Goal: Transaction & Acquisition: Purchase product/service

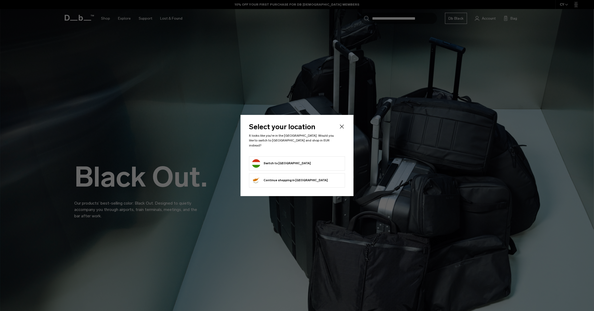
click at [285, 164] on button "Switch to Hungary" at bounding box center [281, 163] width 59 height 8
click at [285, 161] on button "Switch to Hungary" at bounding box center [281, 163] width 59 height 8
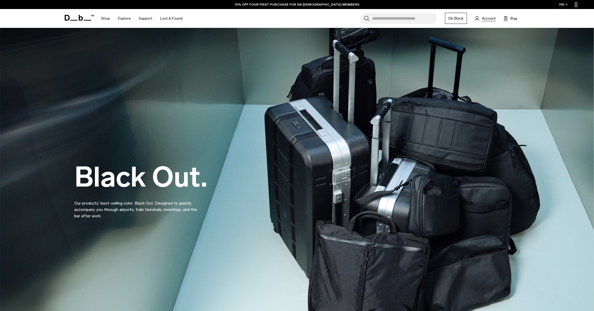
click at [487, 17] on span "Account" at bounding box center [489, 19] width 14 height 6
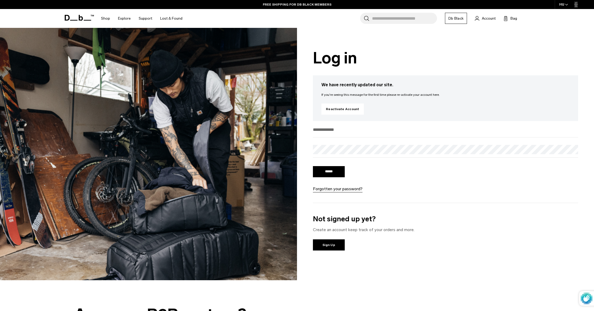
click at [336, 127] on input "email" at bounding box center [445, 129] width 265 height 9
type input "**********"
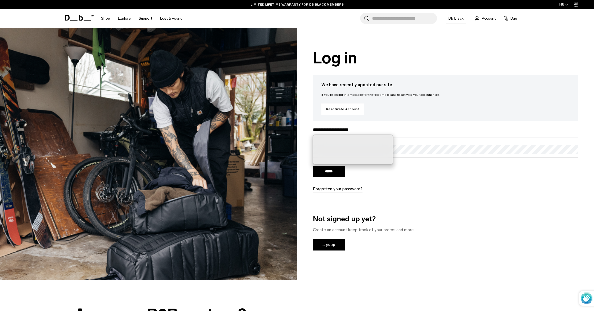
click at [329, 175] on input "******" at bounding box center [329, 171] width 32 height 11
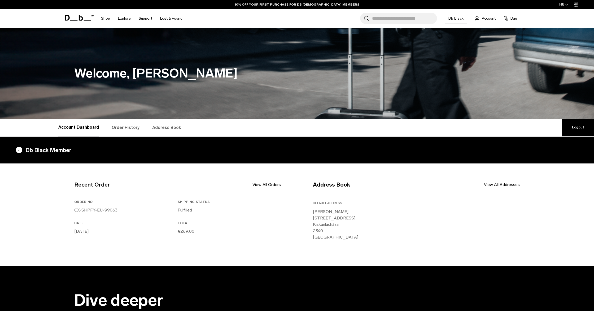
click at [130, 127] on link "Order History" at bounding box center [126, 127] width 28 height 17
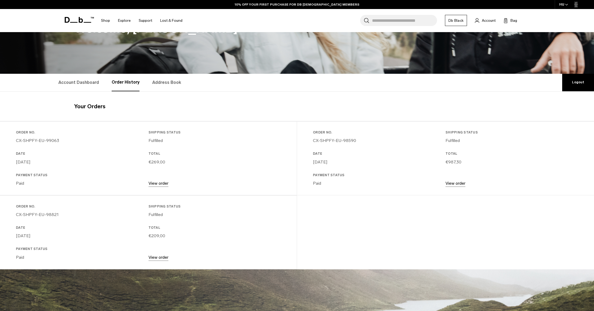
click at [458, 185] on link "View order" at bounding box center [455, 183] width 20 height 5
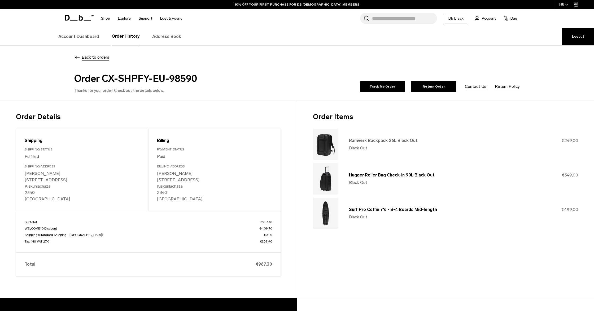
click at [393, 140] on link "Ramverk Backpack 26L Black Out" at bounding box center [383, 140] width 69 height 5
click at [97, 58] on span "Back to orders" at bounding box center [96, 57] width 28 height 6
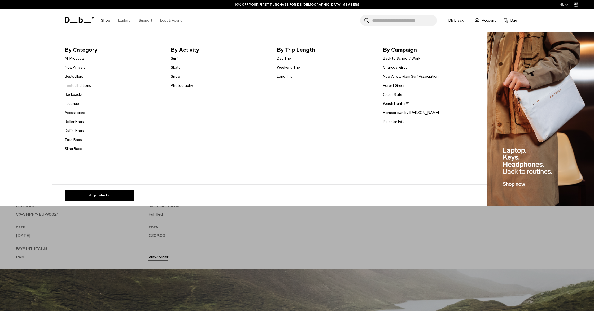
click at [78, 69] on link "New Arrivals" at bounding box center [75, 68] width 21 height 6
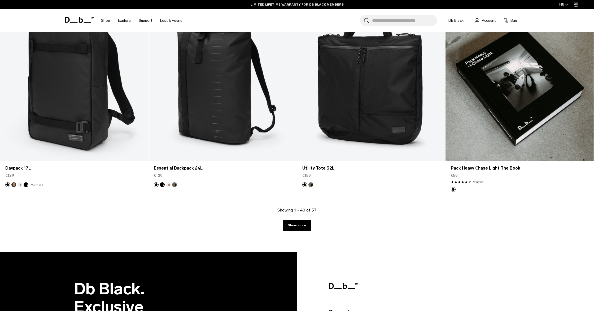
scroll to position [2039, 0]
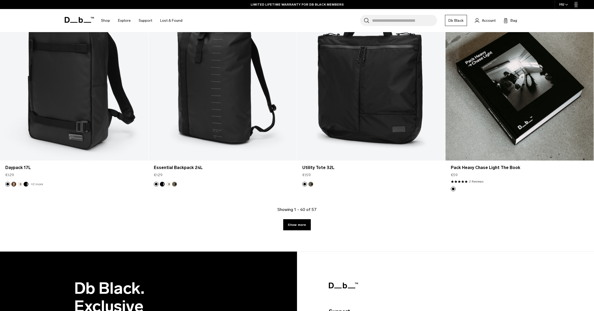
click at [292, 222] on link "Show more" at bounding box center [296, 224] width 27 height 11
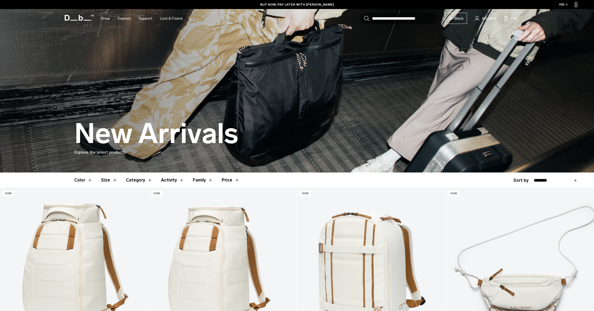
click at [171, 181] on button "Activity" at bounding box center [172, 179] width 23 height 15
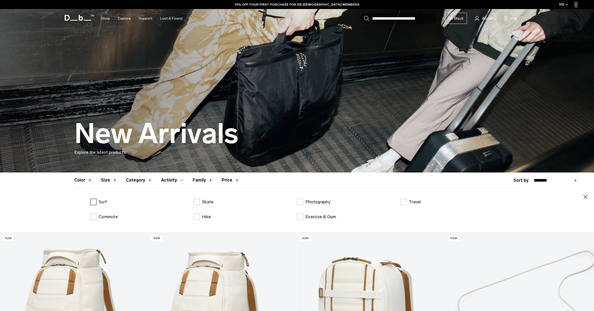
click at [92, 202] on label "Surf" at bounding box center [98, 202] width 17 height 6
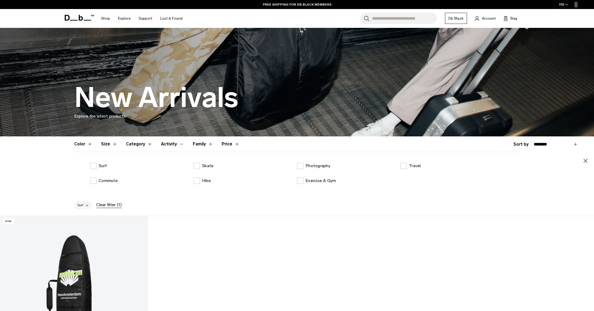
scroll to position [35, 0]
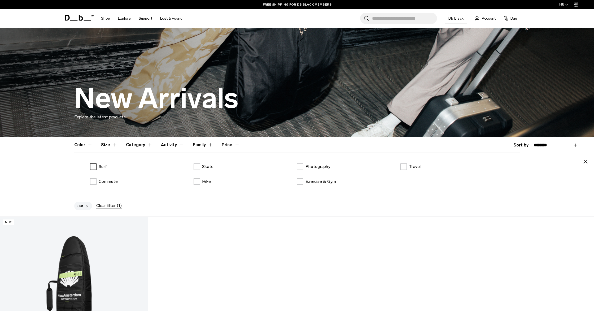
click at [93, 166] on label "Surf" at bounding box center [98, 166] width 17 height 6
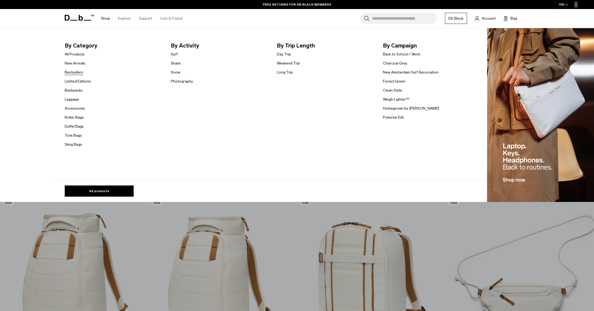
click at [78, 73] on link "Bestsellers" at bounding box center [74, 72] width 19 height 6
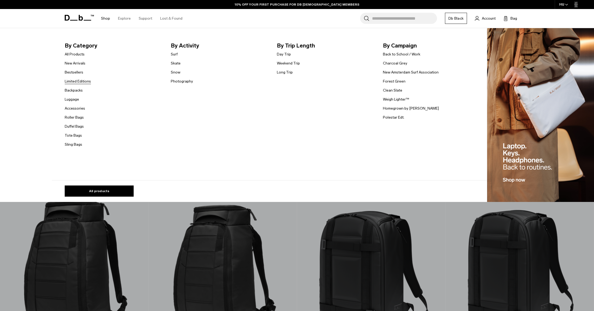
click at [73, 82] on link "Limited Editions" at bounding box center [78, 81] width 26 height 6
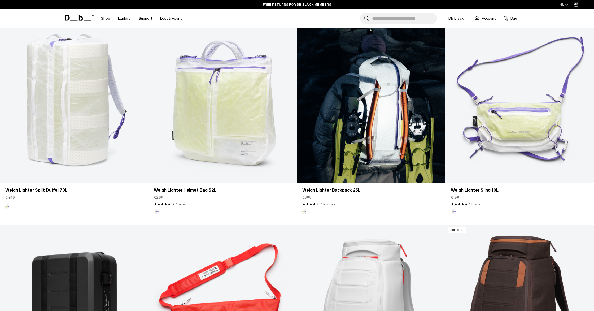
click at [402, 93] on link "Weigh Lighter Backpack 25L" at bounding box center [371, 100] width 148 height 165
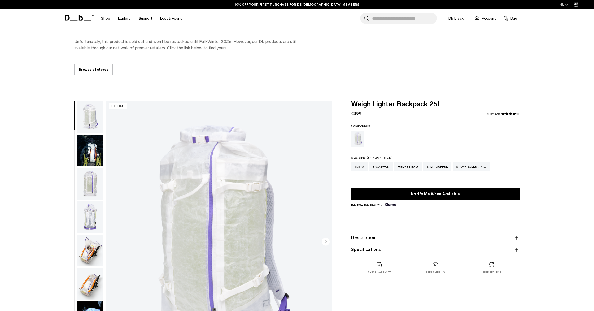
click at [360, 170] on div "Sling" at bounding box center [359, 166] width 16 height 8
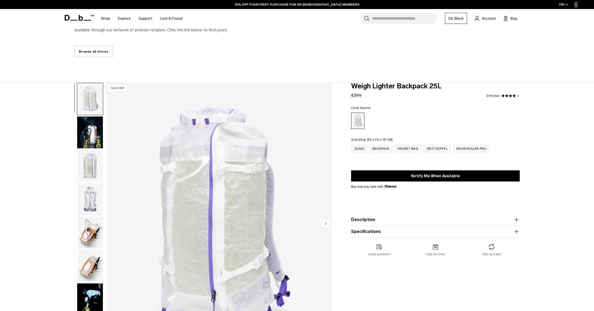
scroll to position [96, 0]
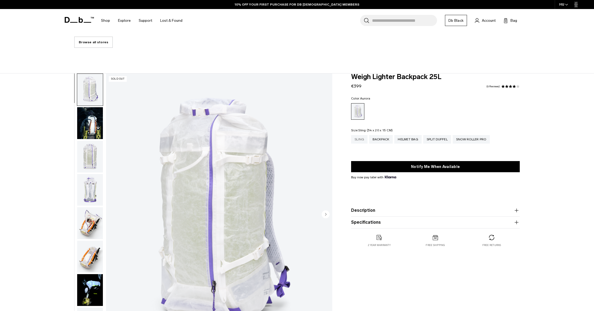
click at [359, 141] on div "Sling" at bounding box center [359, 139] width 16 height 8
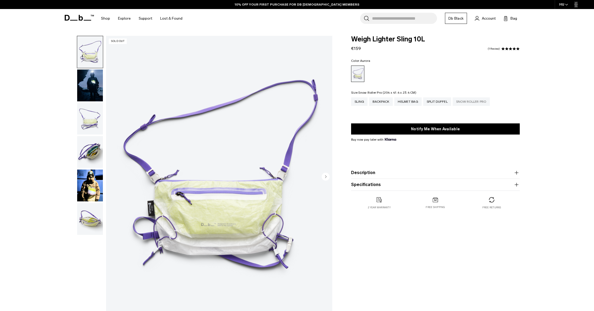
click at [471, 102] on div "Snow Roller Pro" at bounding box center [470, 101] width 37 height 8
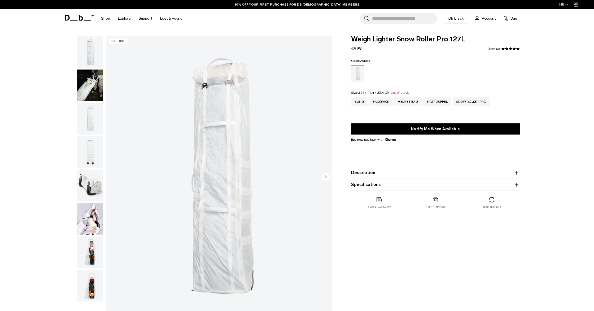
click at [83, 182] on img "button" at bounding box center [90, 185] width 26 height 32
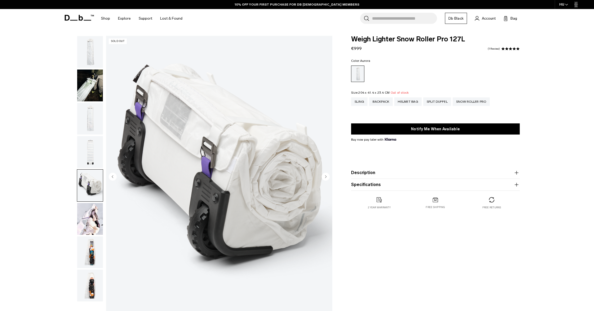
click at [86, 147] on img "button" at bounding box center [90, 152] width 26 height 32
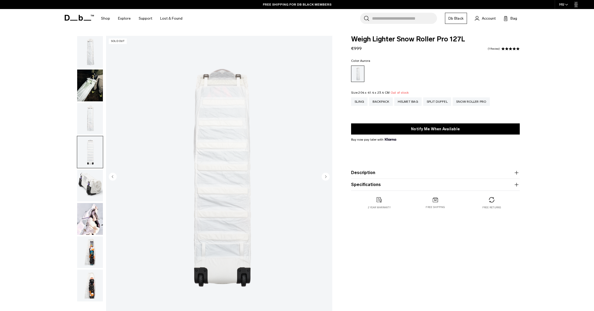
click at [87, 125] on img "button" at bounding box center [90, 119] width 26 height 32
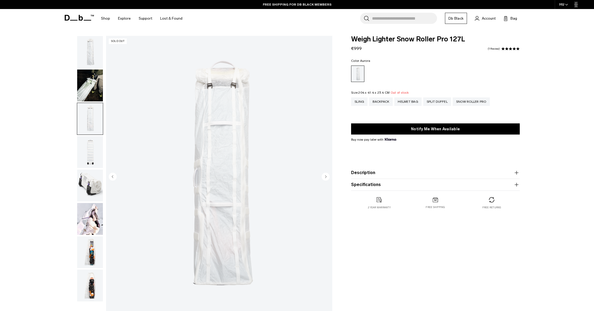
click at [92, 96] on img "button" at bounding box center [90, 85] width 26 height 32
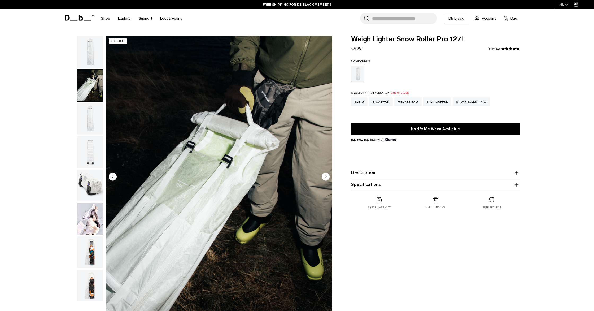
click at [85, 56] on img "button" at bounding box center [90, 52] width 26 height 32
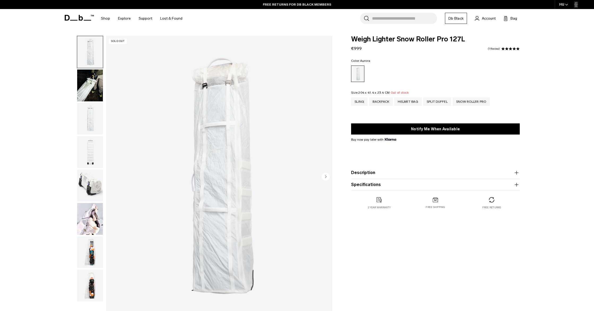
click at [89, 253] on img "button" at bounding box center [90, 252] width 26 height 32
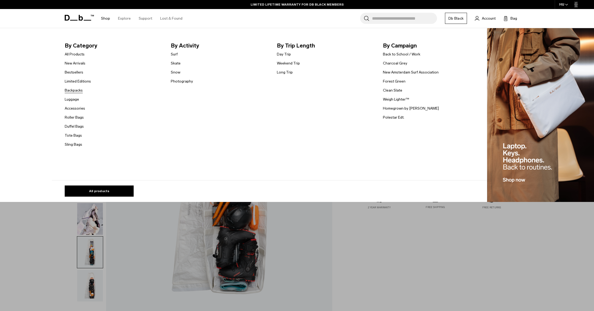
click at [77, 91] on link "Backpacks" at bounding box center [74, 90] width 18 height 6
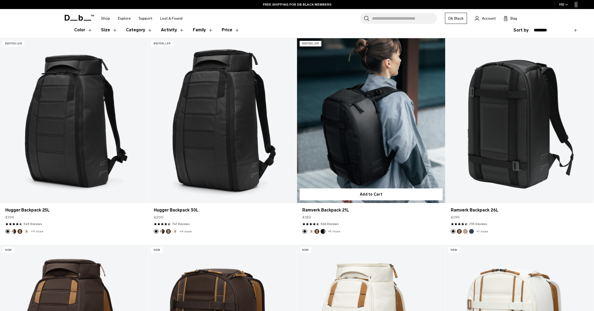
scroll to position [125, 0]
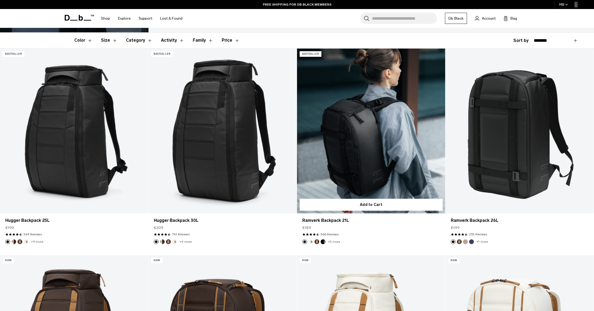
click at [381, 139] on link "Ramverk Backpack 21L" at bounding box center [371, 131] width 148 height 165
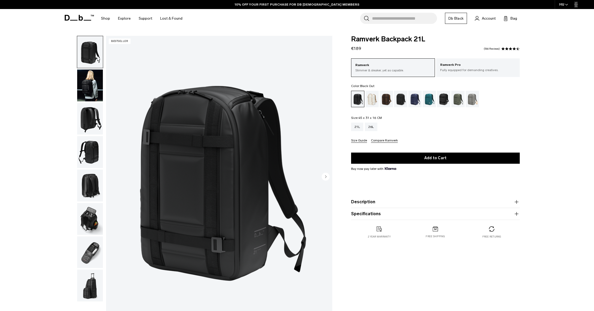
click at [378, 127] on div "21L 26L" at bounding box center [435, 126] width 169 height 8
click at [373, 129] on div "26L" at bounding box center [371, 126] width 12 height 8
click at [399, 101] on div "Charcoal Grey" at bounding box center [401, 99] width 14 height 16
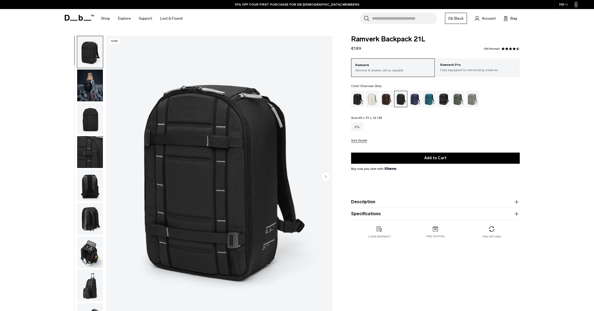
click at [325, 178] on circle "Next slide" at bounding box center [326, 176] width 8 height 8
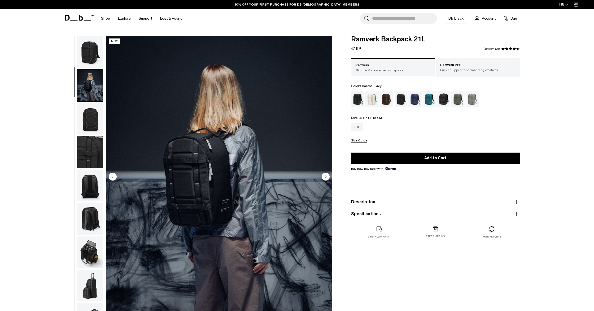
scroll to position [17, 0]
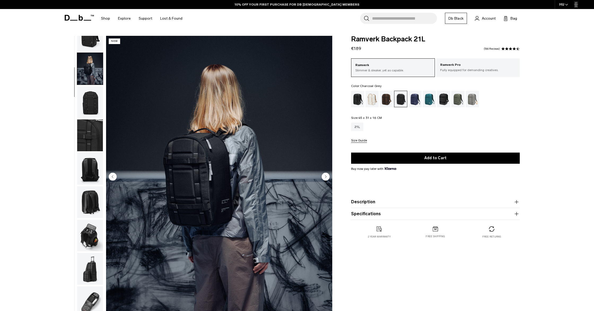
click at [325, 178] on circle "Next slide" at bounding box center [326, 176] width 8 height 8
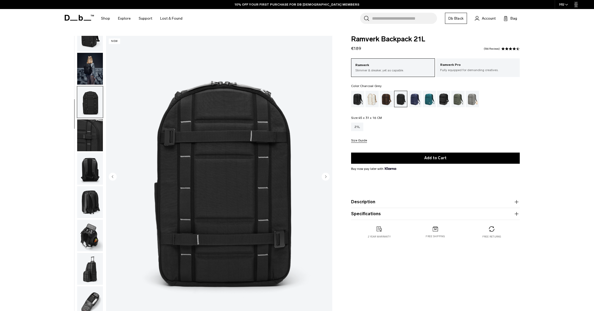
click at [325, 178] on circle "Next slide" at bounding box center [326, 176] width 8 height 8
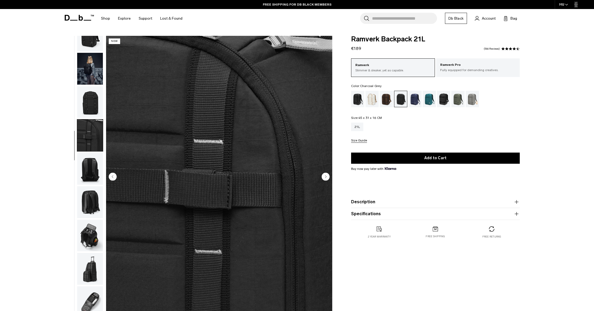
click at [325, 178] on circle "Next slide" at bounding box center [326, 176] width 8 height 8
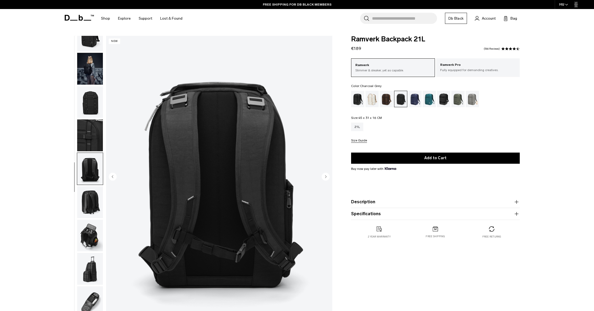
click at [325, 178] on circle "Next slide" at bounding box center [326, 176] width 8 height 8
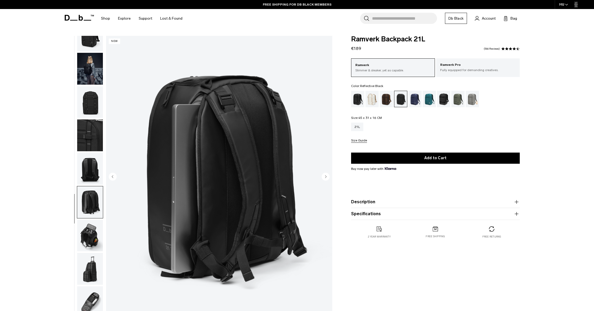
click at [442, 101] on div "Reflective Black" at bounding box center [444, 99] width 14 height 16
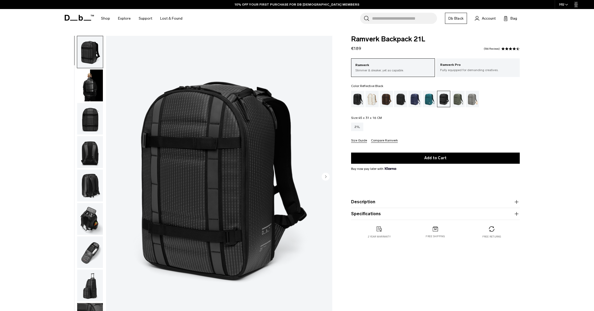
click at [325, 175] on circle "Next slide" at bounding box center [326, 176] width 8 height 8
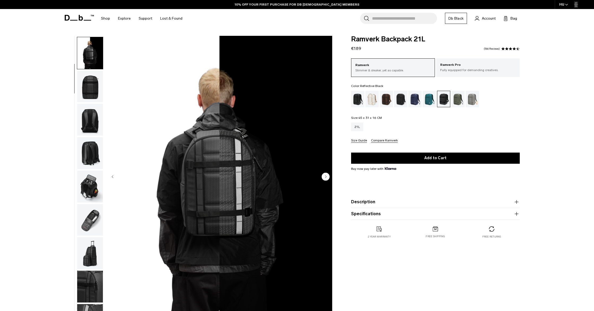
scroll to position [33, 0]
click at [325, 175] on circle "Next slide" at bounding box center [326, 176] width 8 height 8
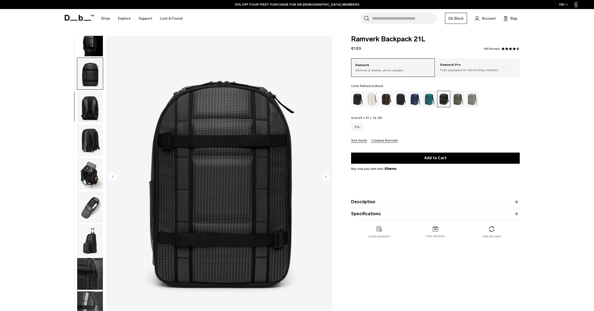
scroll to position [50, 0]
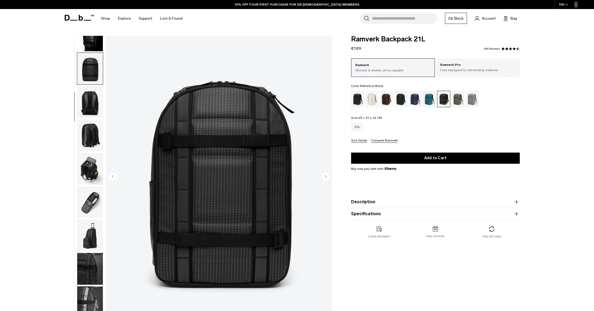
click at [325, 175] on circle "Next slide" at bounding box center [326, 176] width 8 height 8
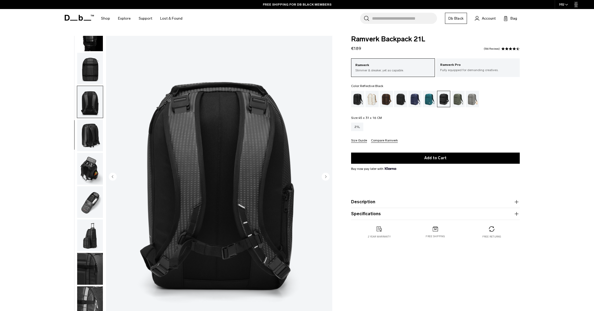
click at [325, 175] on circle "Next slide" at bounding box center [326, 176] width 8 height 8
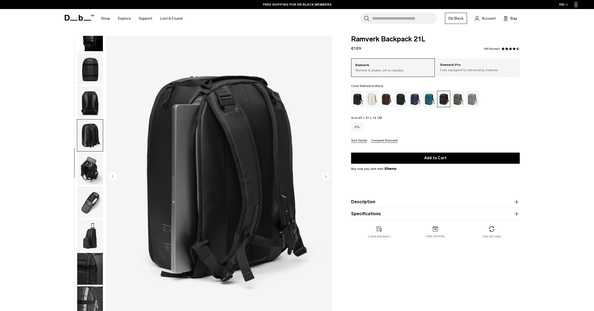
click at [325, 175] on circle "Next slide" at bounding box center [326, 176] width 8 height 8
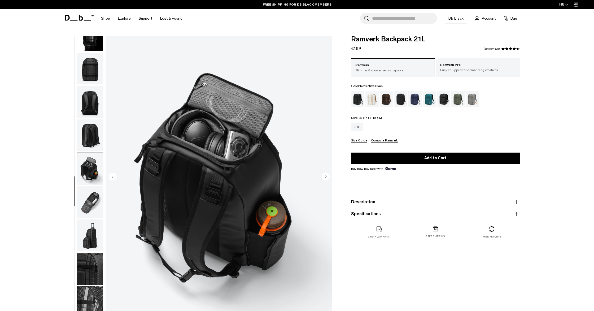
click at [325, 175] on circle "Next slide" at bounding box center [326, 176] width 8 height 8
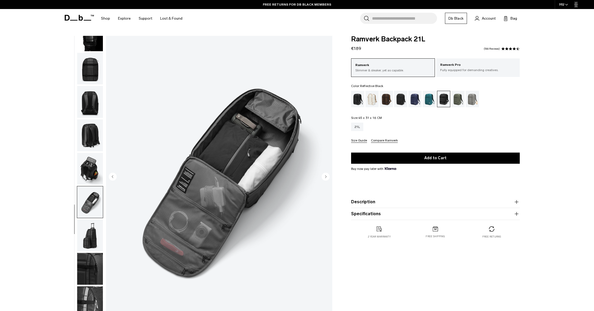
click at [325, 175] on circle "Next slide" at bounding box center [326, 176] width 8 height 8
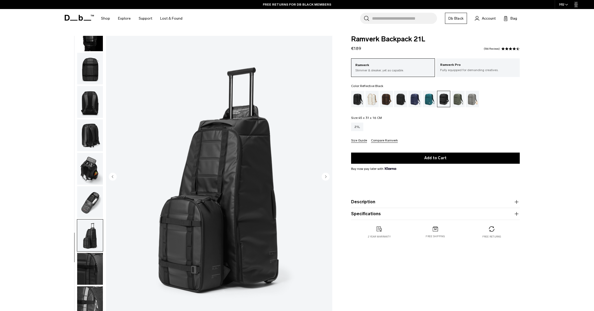
click at [325, 175] on circle "Next slide" at bounding box center [326, 176] width 8 height 8
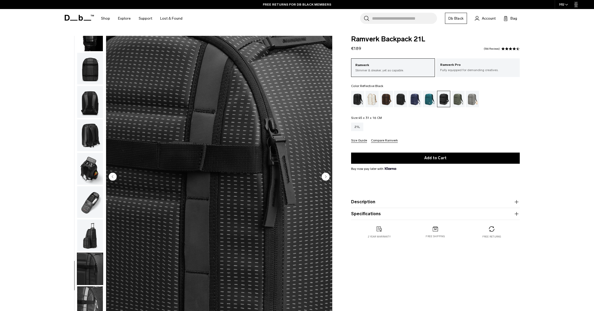
click at [325, 175] on circle "Next slide" at bounding box center [326, 176] width 8 height 8
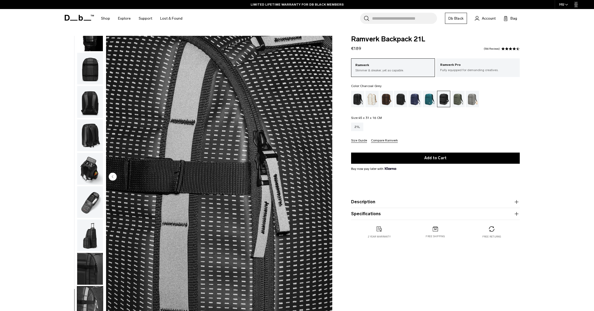
click at [403, 103] on div "Charcoal Grey" at bounding box center [401, 99] width 14 height 16
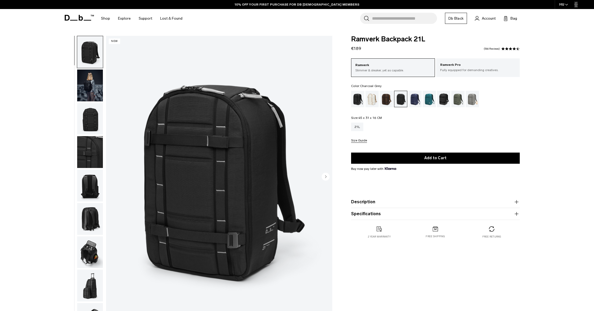
click at [327, 176] on circle "Next slide" at bounding box center [326, 176] width 8 height 8
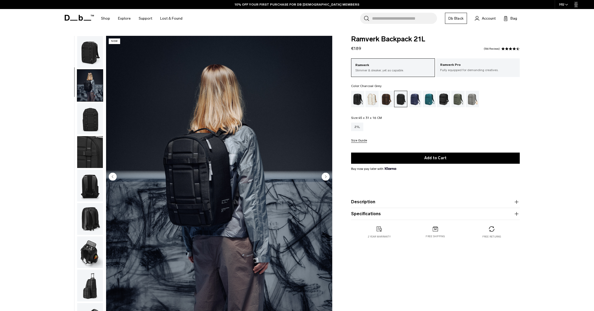
scroll to position [17, 0]
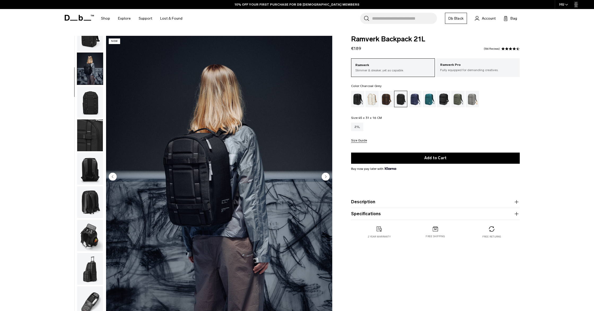
click at [327, 176] on circle "Next slide" at bounding box center [326, 176] width 8 height 8
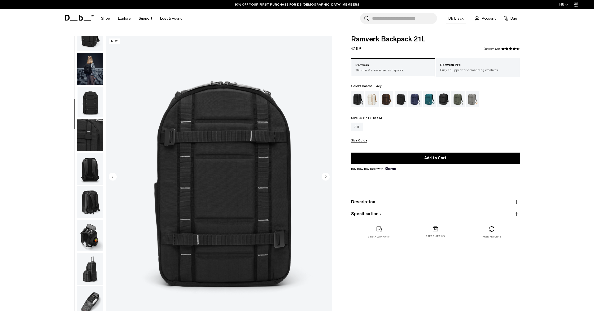
click at [327, 176] on circle "Next slide" at bounding box center [326, 176] width 8 height 8
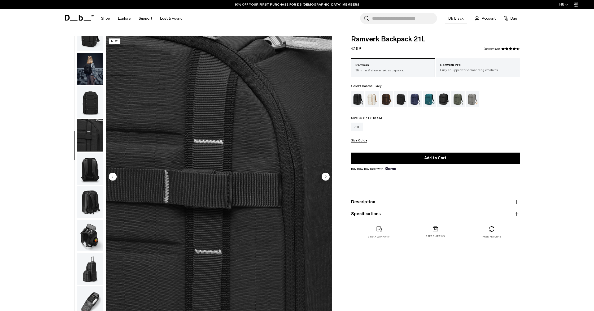
click at [327, 176] on circle "Next slide" at bounding box center [326, 176] width 8 height 8
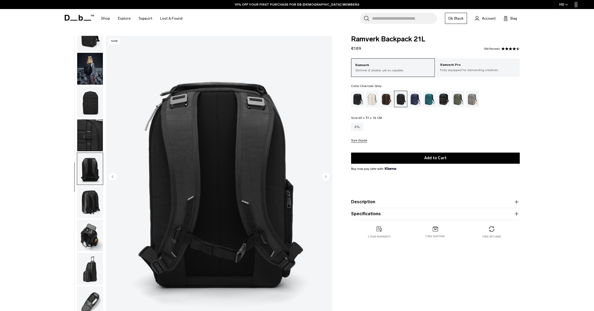
click at [327, 176] on circle "Next slide" at bounding box center [326, 176] width 8 height 8
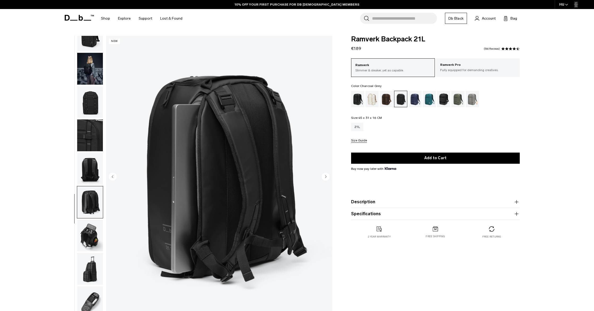
click at [327, 176] on circle "Next slide" at bounding box center [326, 176] width 8 height 8
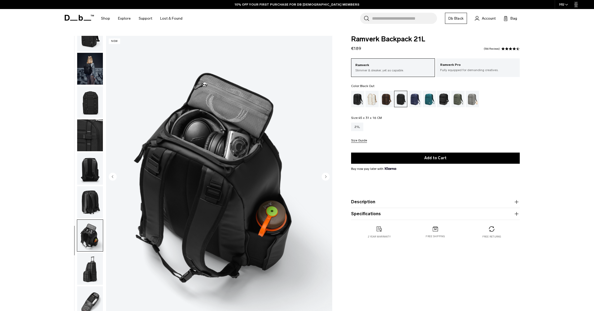
click at [360, 102] on div "Black Out" at bounding box center [358, 99] width 14 height 16
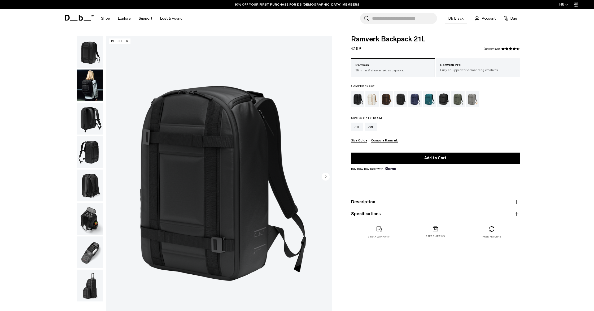
click at [325, 175] on circle "Next slide" at bounding box center [326, 176] width 8 height 8
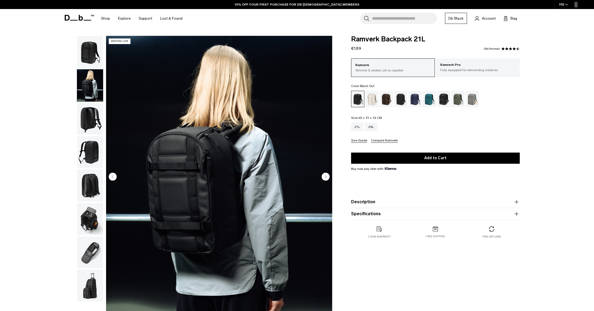
click at [325, 175] on circle "Next slide" at bounding box center [326, 176] width 8 height 8
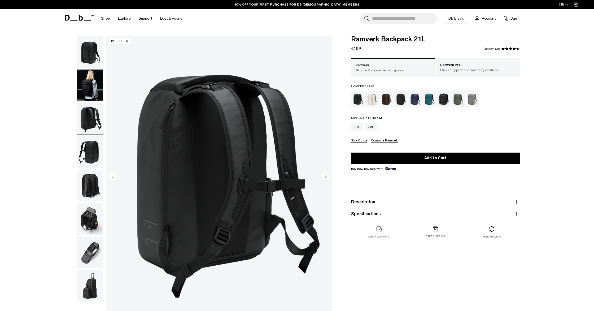
click at [325, 175] on circle "Next slide" at bounding box center [326, 176] width 8 height 8
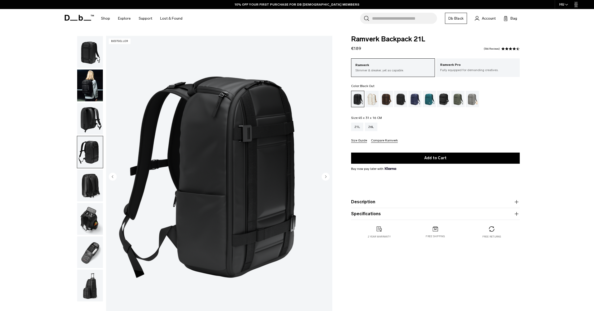
click at [325, 175] on circle "Next slide" at bounding box center [326, 176] width 8 height 8
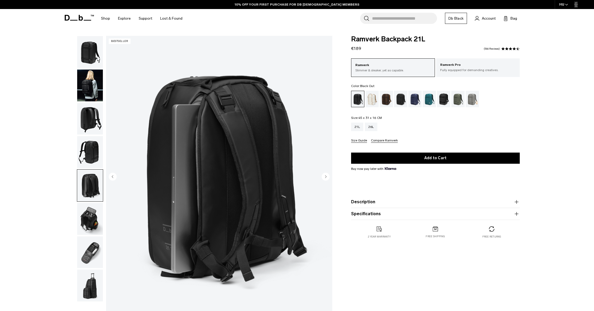
click at [325, 175] on circle "Next slide" at bounding box center [326, 176] width 8 height 8
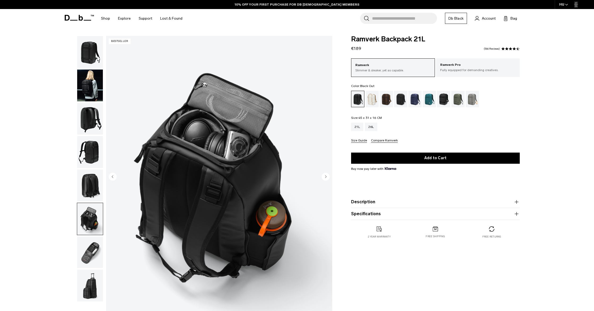
click at [325, 175] on circle "Next slide" at bounding box center [326, 176] width 8 height 8
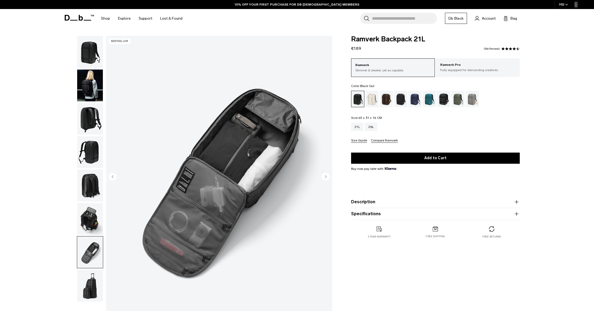
click at [325, 175] on circle "Next slide" at bounding box center [326, 176] width 8 height 8
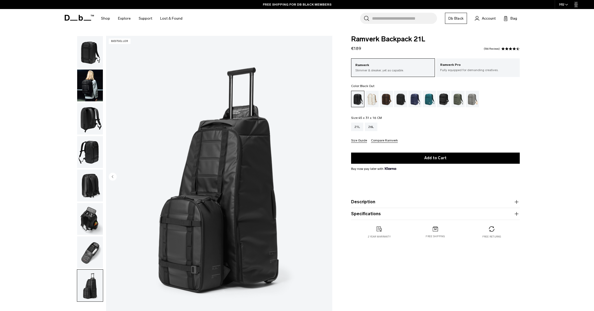
click at [325, 175] on img "8 / 8" at bounding box center [219, 177] width 226 height 282
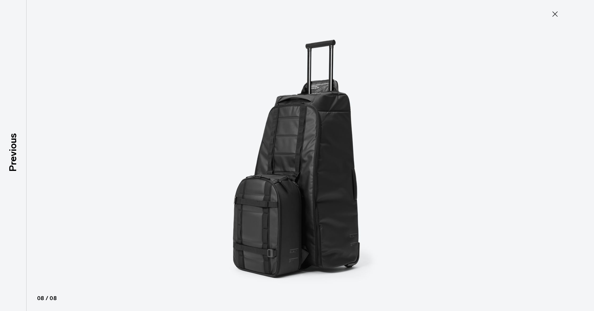
click at [557, 16] on icon at bounding box center [554, 13] width 5 height 5
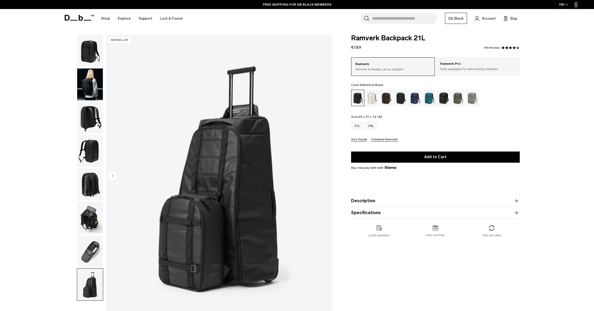
scroll to position [0, 0]
click at [444, 99] on div "Reflective Black" at bounding box center [444, 98] width 14 height 16
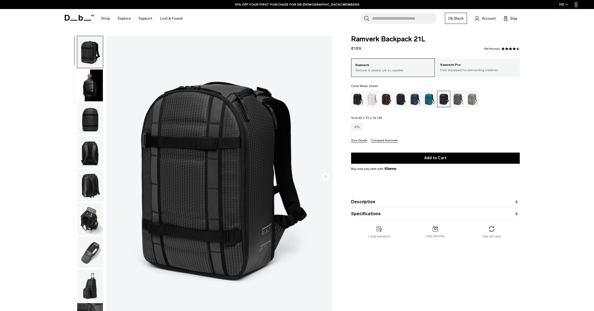
click at [460, 102] on div "Moss Green" at bounding box center [458, 99] width 14 height 16
click at [471, 101] on div "Sand Grey" at bounding box center [472, 99] width 14 height 16
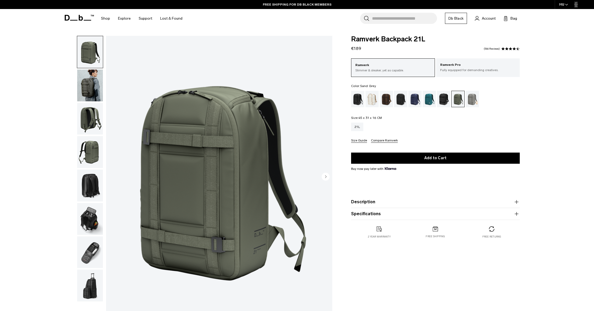
click at [471, 102] on div "Sand Grey" at bounding box center [472, 99] width 14 height 16
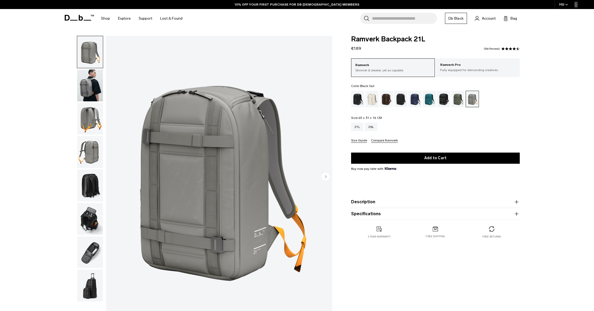
click at [357, 100] on div "Black Out" at bounding box center [358, 99] width 14 height 16
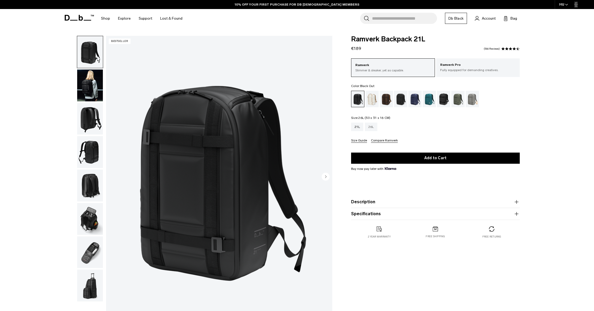
click at [373, 126] on div "26L" at bounding box center [371, 126] width 12 height 8
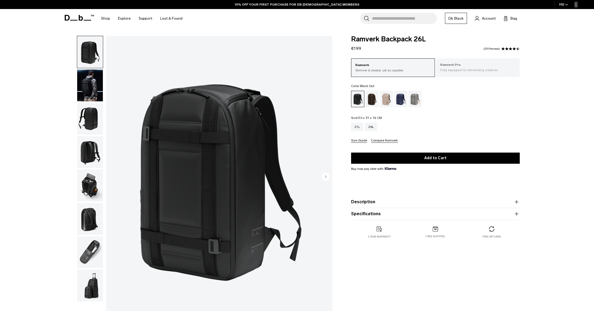
click at [487, 69] on p "Fully equipped for demanding creatives." at bounding box center [478, 70] width 76 height 5
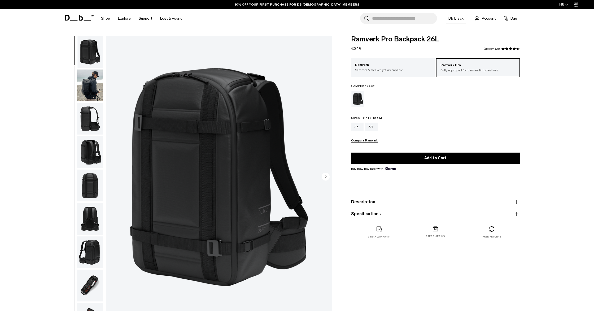
click at [94, 95] on img "button" at bounding box center [90, 85] width 26 height 32
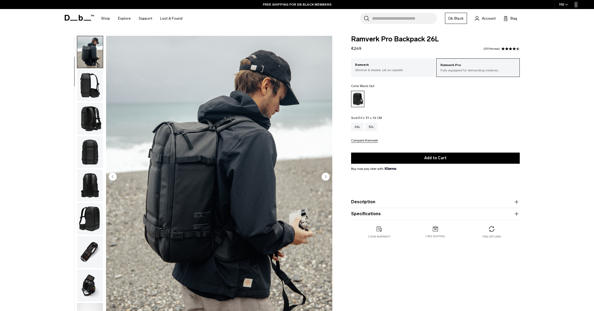
click at [90, 88] on img "button" at bounding box center [90, 85] width 26 height 32
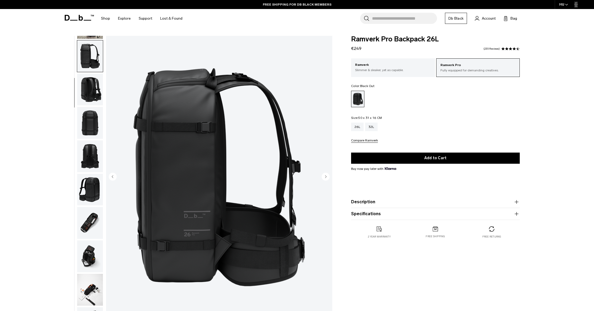
scroll to position [67, 0]
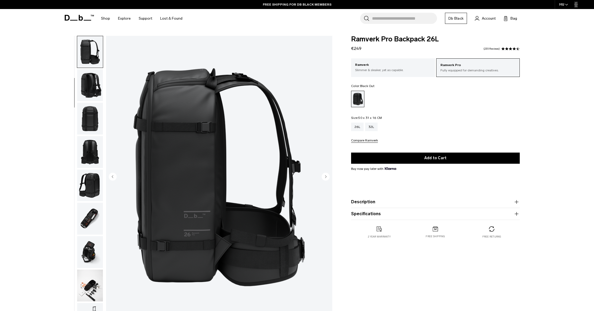
click at [93, 119] on img "button" at bounding box center [90, 119] width 26 height 32
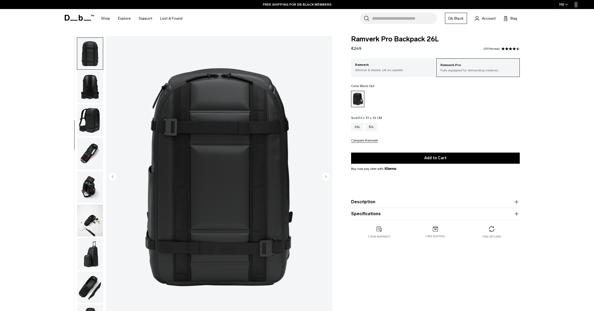
scroll to position [133, 0]
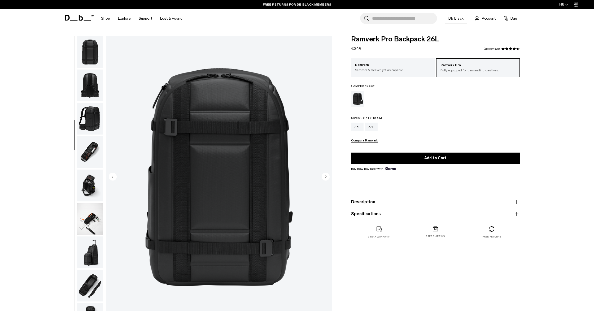
click at [94, 124] on img "button" at bounding box center [90, 119] width 26 height 32
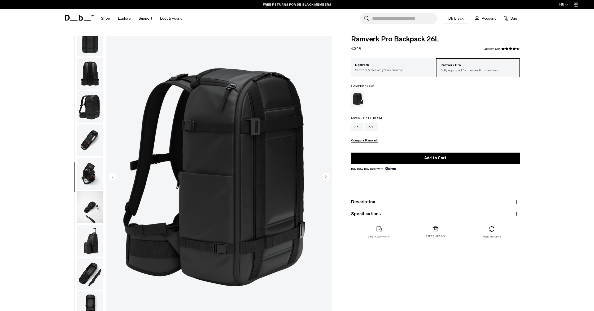
scroll to position [150, 0]
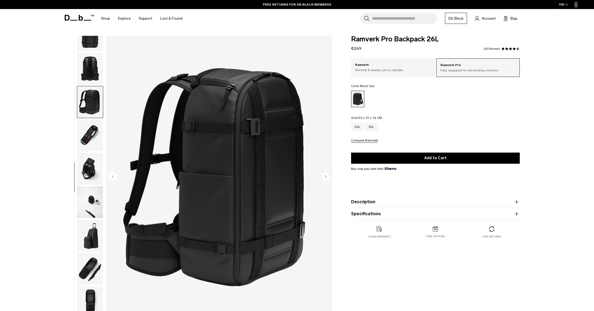
click at [94, 125] on img "button" at bounding box center [90, 135] width 26 height 32
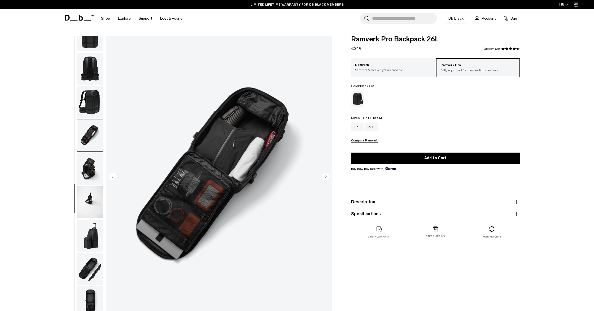
click at [88, 181] on img "button" at bounding box center [90, 169] width 26 height 32
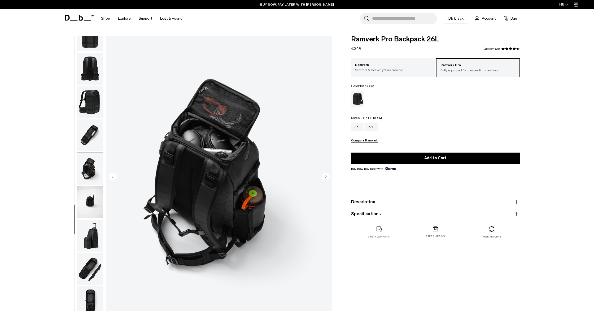
click at [92, 192] on img "button" at bounding box center [90, 202] width 26 height 32
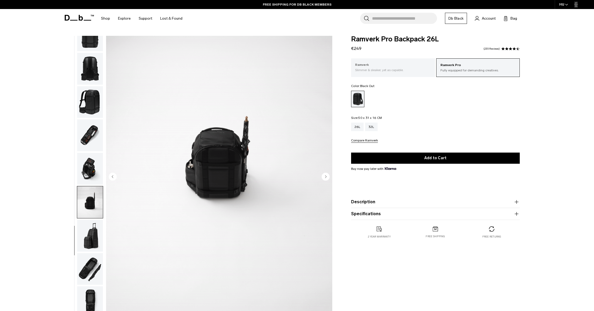
click at [390, 68] on p "Slimmer & sleaker, yet as capable." at bounding box center [393, 70] width 76 height 5
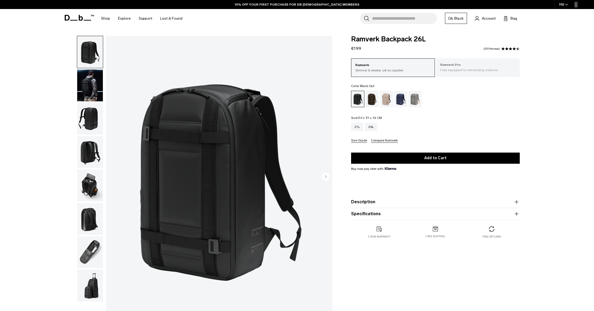
click at [458, 66] on p "Ramverk Pro" at bounding box center [478, 64] width 76 height 5
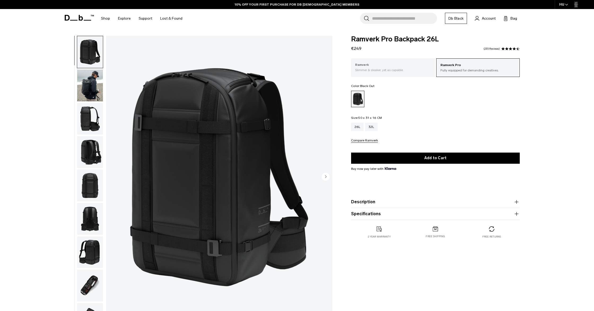
click at [379, 71] on p "Slimmer & sleaker, yet as capable." at bounding box center [393, 70] width 76 height 5
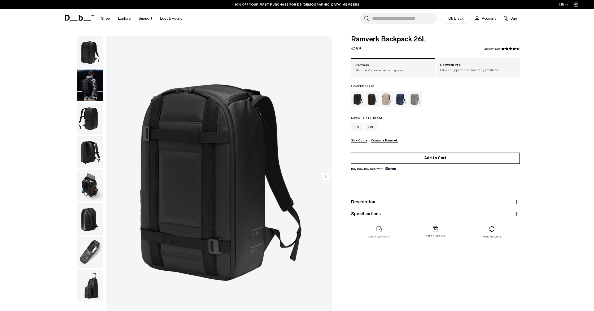
click at [438, 160] on button "Add to Cart" at bounding box center [435, 157] width 169 height 11
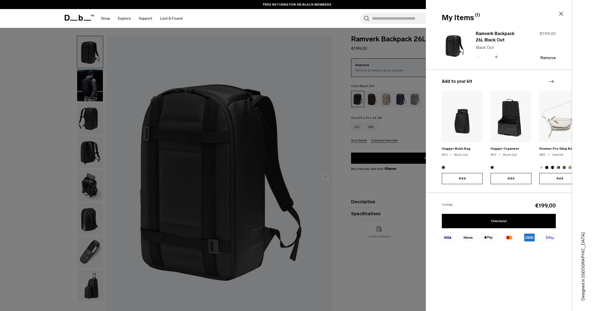
click at [514, 131] on img at bounding box center [510, 116] width 41 height 51
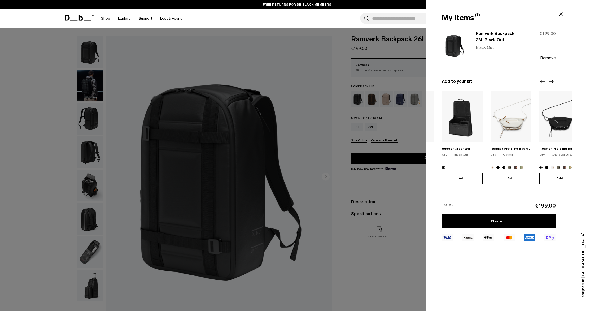
click at [464, 142] on div "Hugger Organizer €59 Black Out" at bounding box center [462, 124] width 41 height 66
click at [465, 150] on link "Hugger Organizer" at bounding box center [456, 149] width 29 height 4
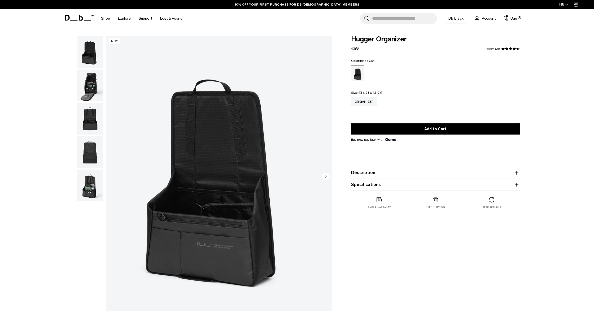
click at [95, 176] on img "button" at bounding box center [90, 185] width 26 height 32
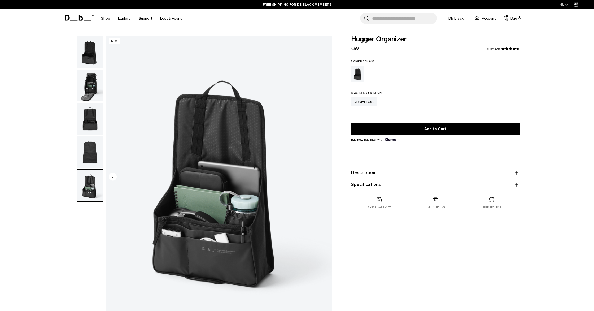
click at [85, 122] on img "button" at bounding box center [90, 119] width 26 height 32
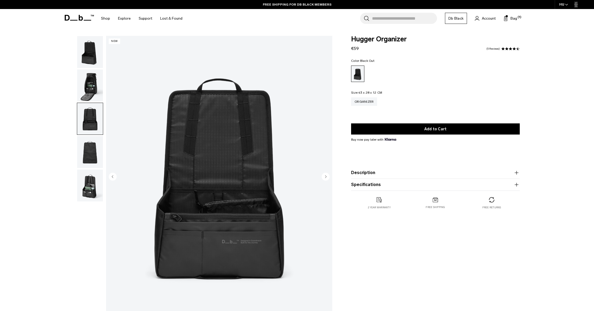
click at [87, 89] on img "button" at bounding box center [90, 85] width 26 height 32
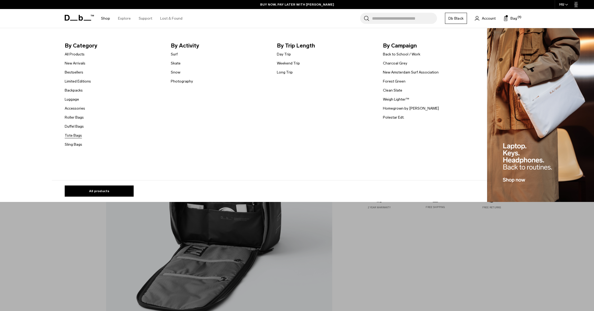
click at [73, 137] on link "Tote Bags" at bounding box center [73, 136] width 17 height 6
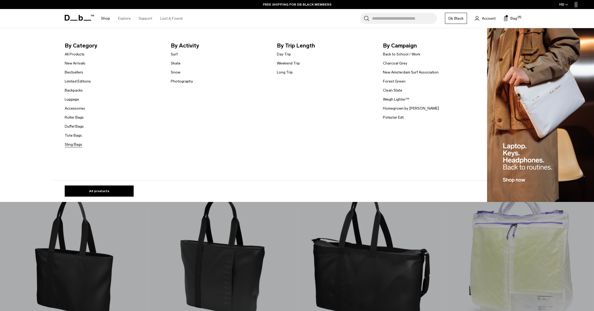
click at [74, 144] on link "Sling Bags" at bounding box center [73, 145] width 17 height 6
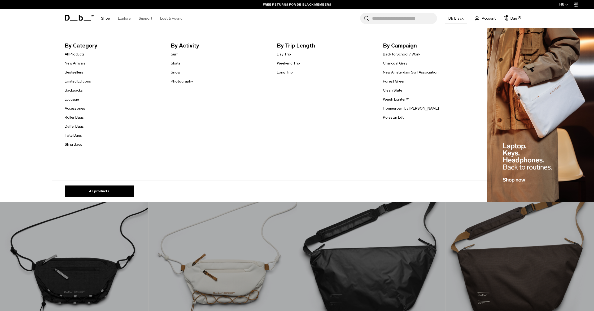
click at [76, 110] on link "Accessories" at bounding box center [75, 108] width 20 height 6
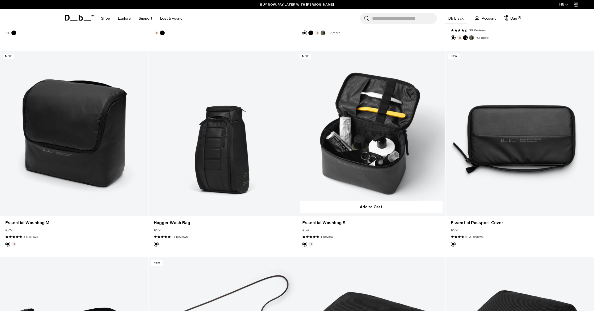
scroll to position [931, 0]
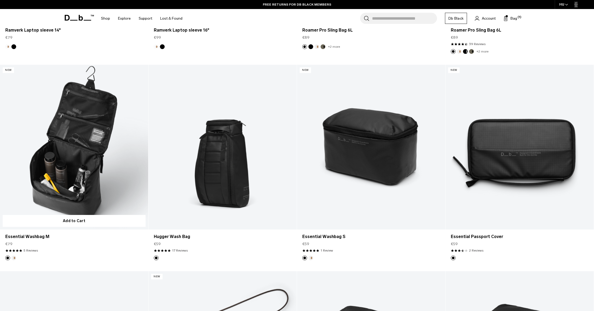
click at [66, 177] on link "Essential Washbag M" at bounding box center [74, 147] width 148 height 165
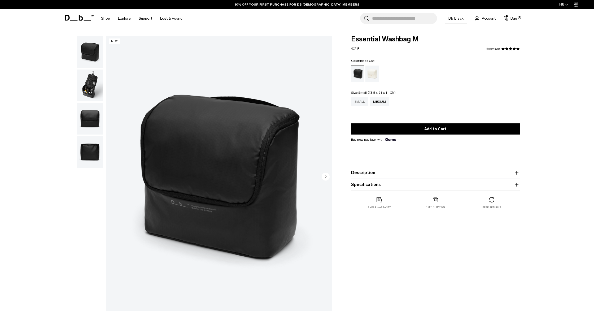
click at [360, 102] on div "Small" at bounding box center [359, 101] width 17 height 8
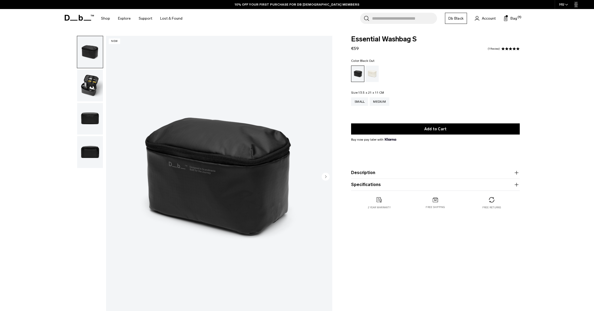
click at [94, 91] on img "button" at bounding box center [90, 85] width 26 height 32
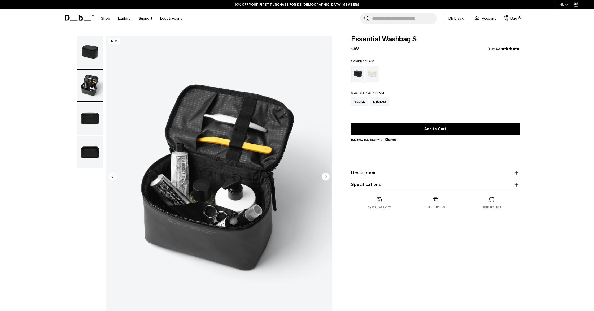
click at [93, 112] on img "button" at bounding box center [90, 119] width 26 height 32
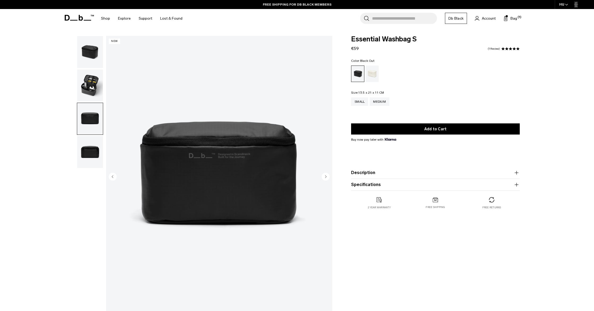
drag, startPoint x: 90, startPoint y: 147, endPoint x: 93, endPoint y: 128, distance: 19.3
click at [90, 147] on img "button" at bounding box center [90, 152] width 26 height 32
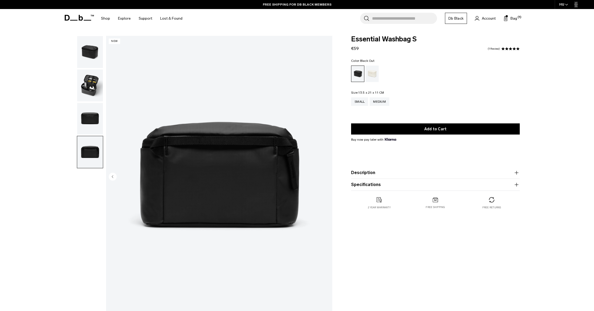
click at [97, 57] on img "button" at bounding box center [90, 52] width 26 height 32
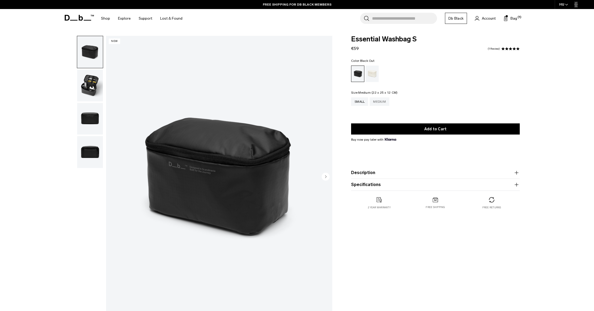
click at [387, 102] on div "Medium" at bounding box center [380, 101] width 20 height 8
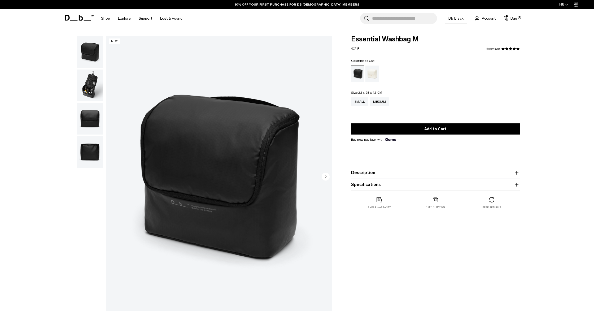
click at [510, 18] on button "Bag (1)" at bounding box center [510, 18] width 14 height 6
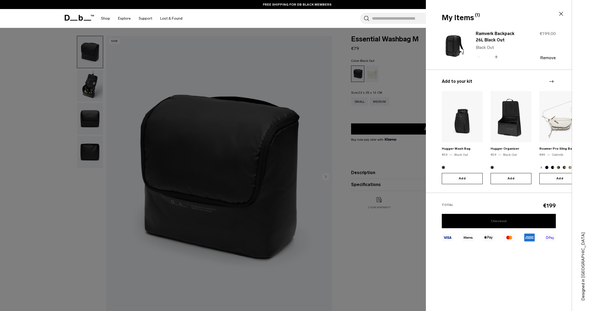
click at [503, 217] on link "Checkout" at bounding box center [499, 221] width 114 height 14
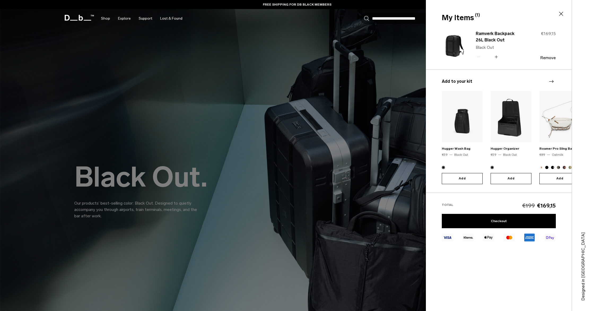
click at [550, 81] on icon "Next slide" at bounding box center [551, 81] width 6 height 6
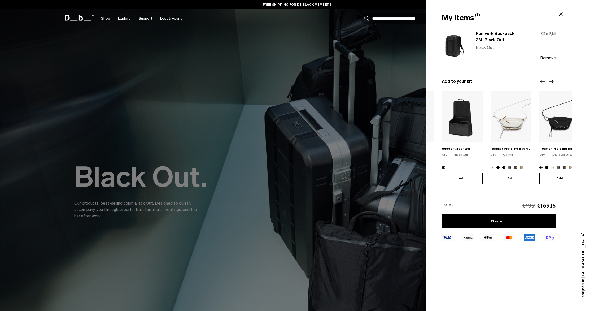
click at [550, 81] on icon "Next slide" at bounding box center [551, 81] width 6 height 6
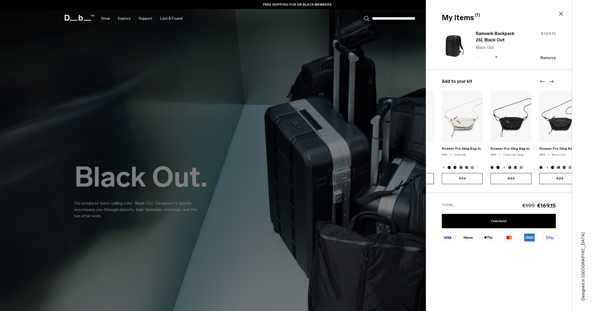
click at [549, 81] on icon "Next slide" at bounding box center [551, 81] width 6 height 6
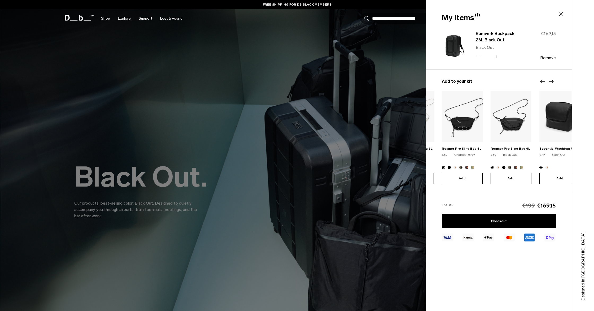
click at [549, 81] on icon "Next slide" at bounding box center [551, 81] width 6 height 6
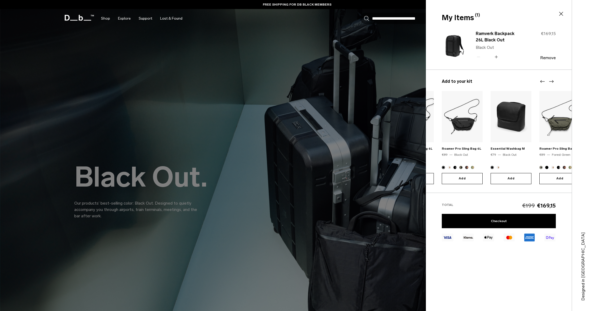
click at [549, 81] on icon "Next slide" at bounding box center [551, 81] width 6 height 6
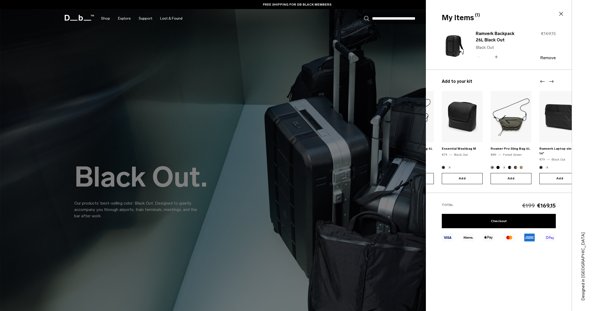
click at [462, 182] on button "Add" at bounding box center [462, 178] width 41 height 11
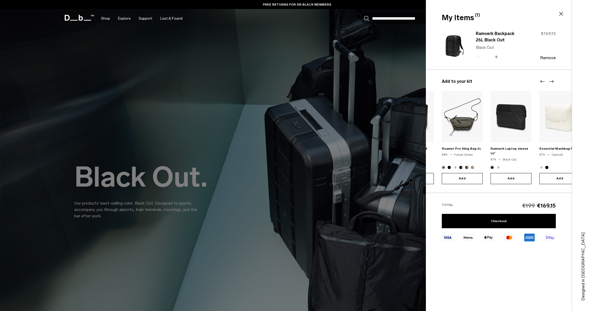
click at [540, 82] on icon "Previous slide" at bounding box center [542, 81] width 5 height 3
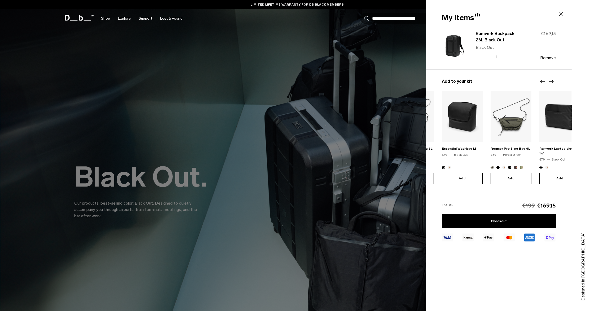
click at [460, 177] on button "Add" at bounding box center [462, 178] width 41 height 11
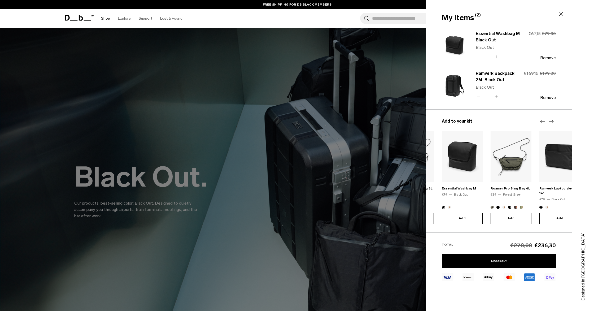
click at [105, 19] on link "Shop" at bounding box center [105, 18] width 9 height 19
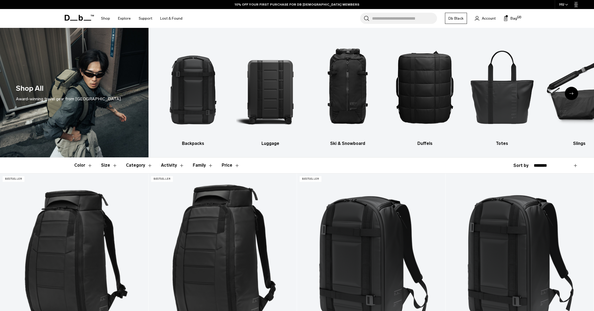
click at [573, 97] on div "Next slide" at bounding box center [571, 93] width 13 height 13
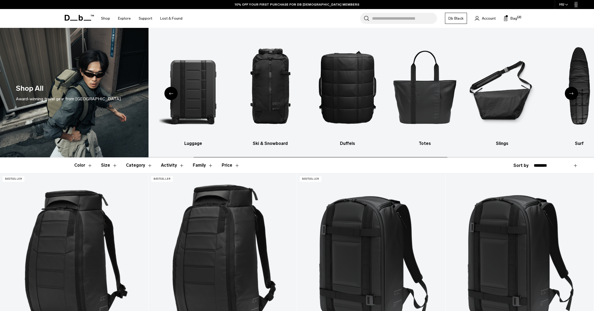
click at [573, 97] on div "Next slide" at bounding box center [571, 93] width 13 height 13
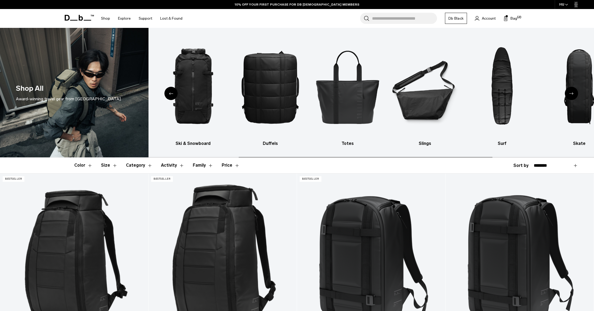
click at [573, 97] on div "Next slide" at bounding box center [571, 93] width 13 height 13
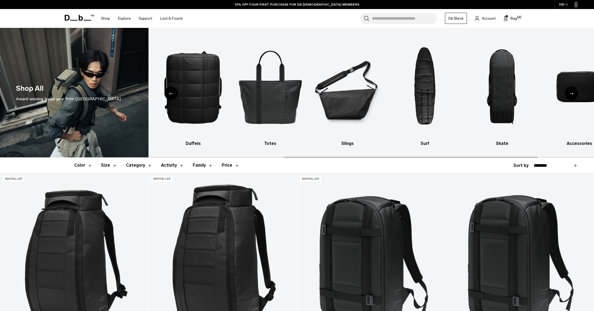
click at [573, 97] on div "Next slide" at bounding box center [571, 93] width 13 height 13
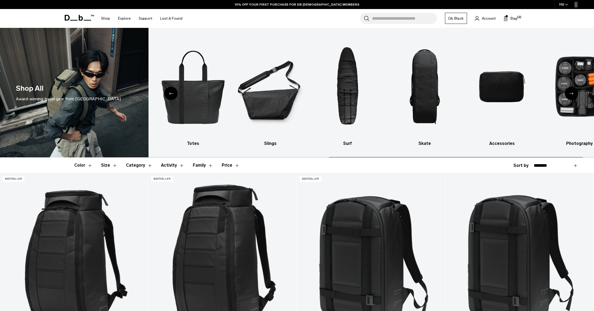
click at [573, 97] on div "Next slide" at bounding box center [571, 93] width 13 height 13
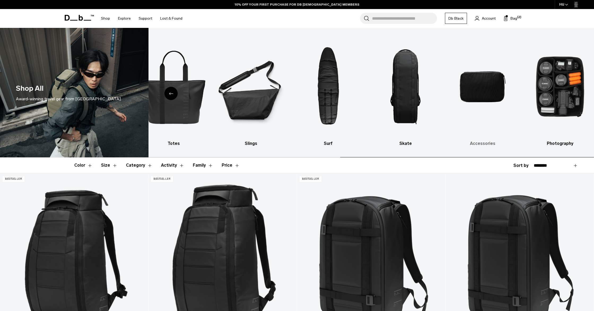
click at [478, 97] on img "9 / 10" at bounding box center [483, 87] width 68 height 102
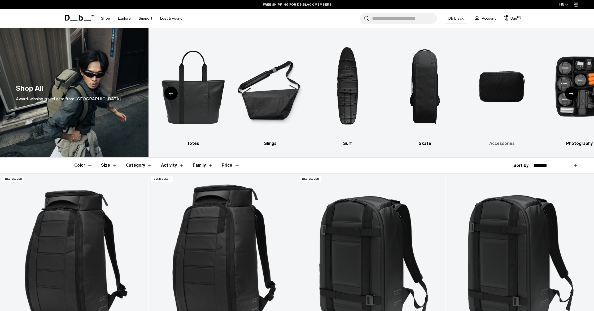
click at [493, 89] on img "9 / 10" at bounding box center [502, 87] width 68 height 102
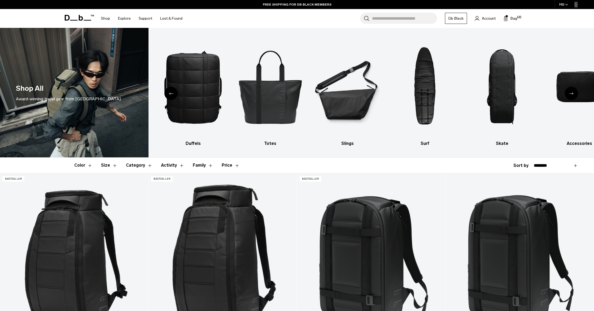
click at [573, 93] on icon "Next slide" at bounding box center [571, 93] width 4 height 2
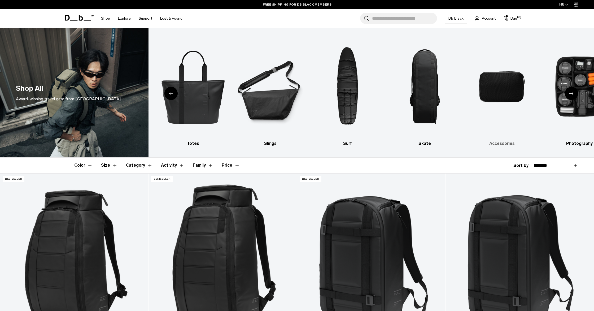
click at [505, 143] on h3 "Accessories" at bounding box center [502, 143] width 68 height 6
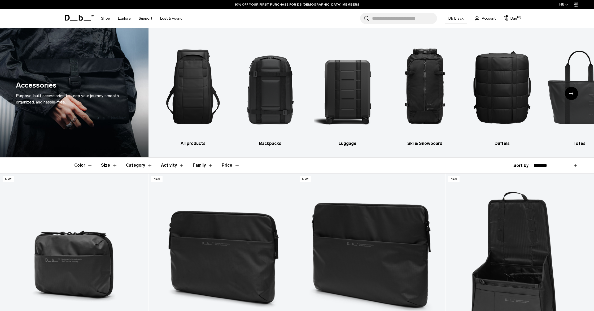
click at [147, 164] on button "Category" at bounding box center [139, 164] width 27 height 15
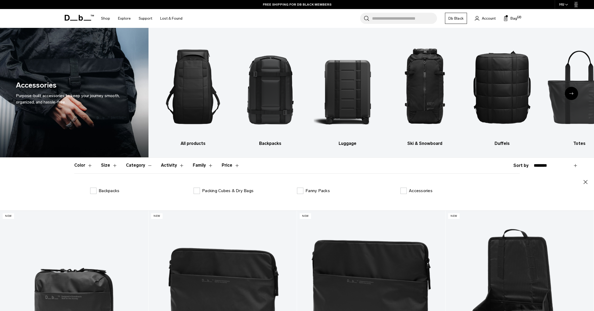
click at [178, 165] on button "Activity" at bounding box center [172, 164] width 23 height 15
click at [94, 190] on label "Travel" at bounding box center [100, 190] width 20 height 6
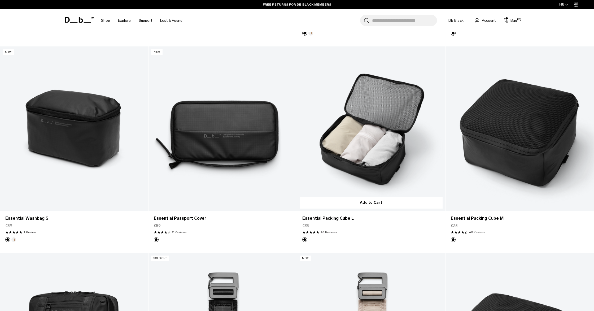
scroll to position [799, 0]
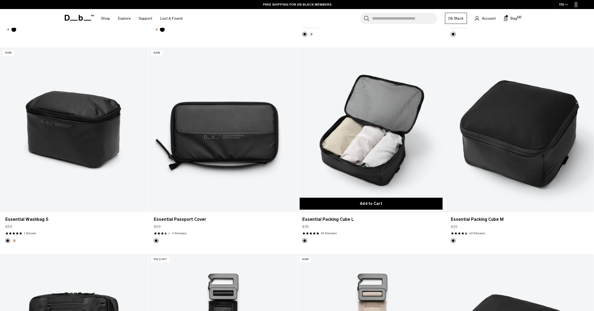
click at [363, 205] on button "Add to Cart" at bounding box center [371, 203] width 143 height 12
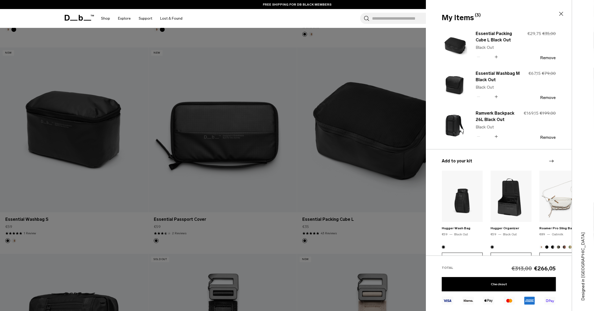
click at [400, 224] on div at bounding box center [297, 155] width 594 height 311
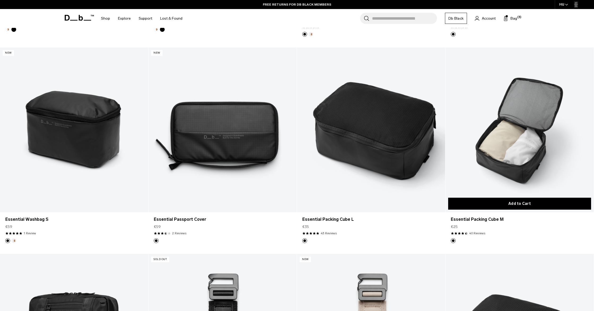
click at [499, 204] on button "Add to Cart" at bounding box center [519, 203] width 143 height 12
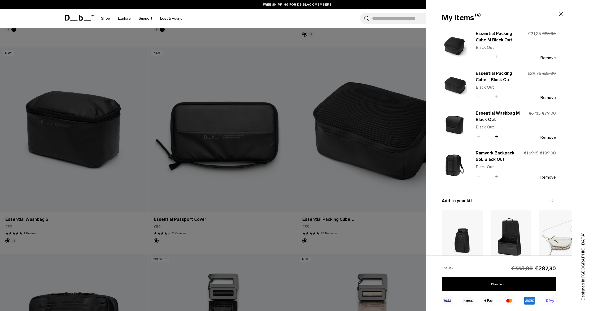
click at [366, 242] on div at bounding box center [297, 155] width 594 height 311
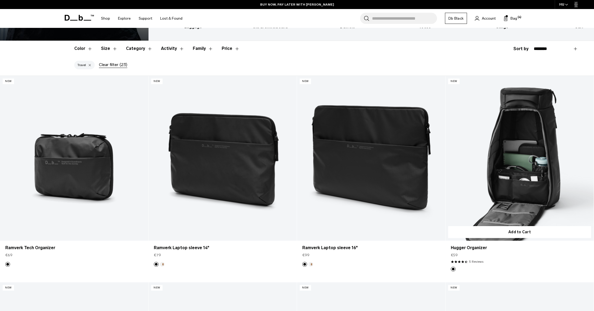
scroll to position [0, 0]
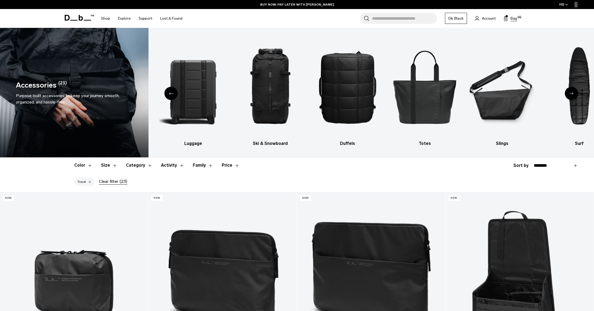
click at [513, 17] on span "Bag" at bounding box center [513, 19] width 7 height 6
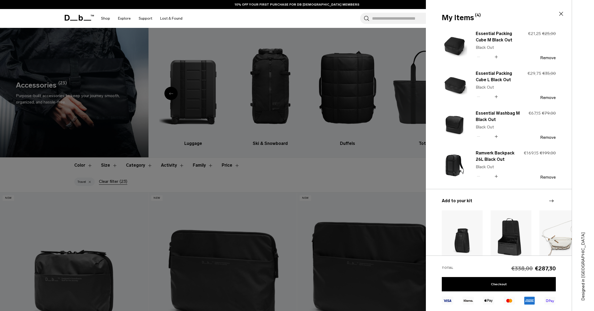
scroll to position [56, 0]
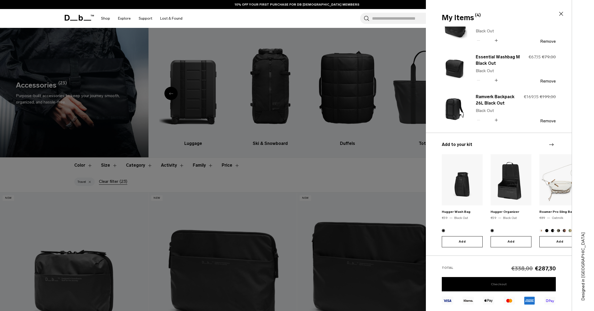
click at [504, 280] on link "Checkout" at bounding box center [499, 284] width 114 height 14
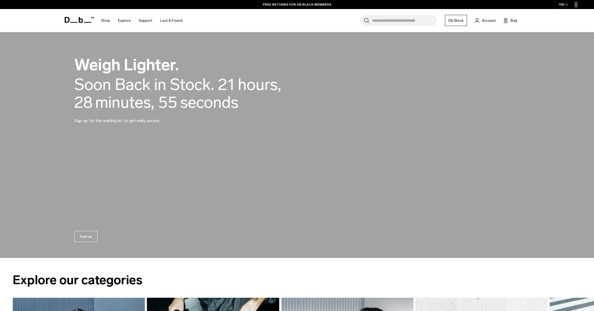
scroll to position [630, 0]
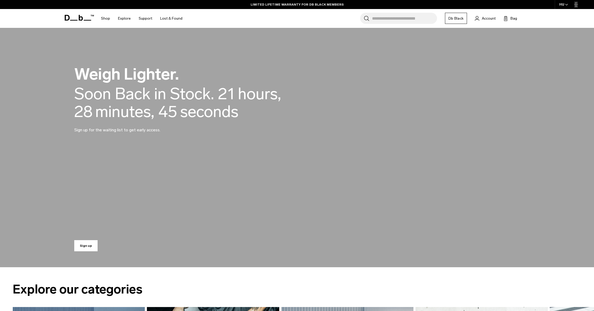
click at [90, 245] on link "Sign up" at bounding box center [85, 245] width 23 height 11
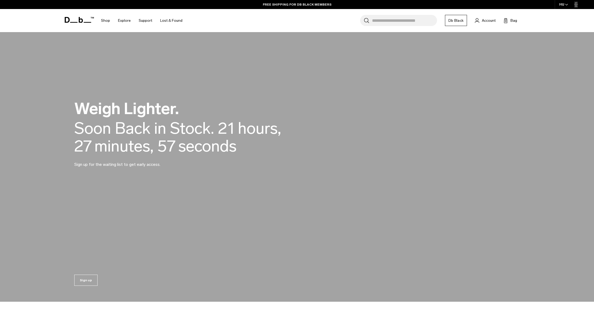
scroll to position [613, 0]
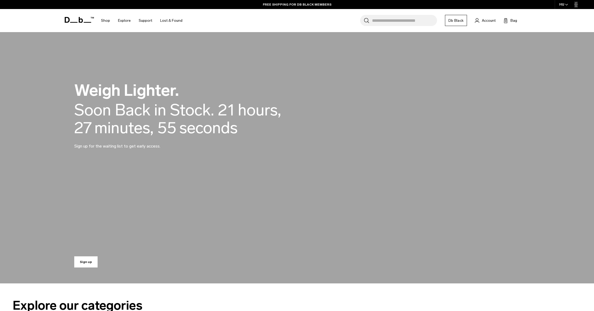
click at [83, 260] on link "Sign up" at bounding box center [85, 261] width 23 height 11
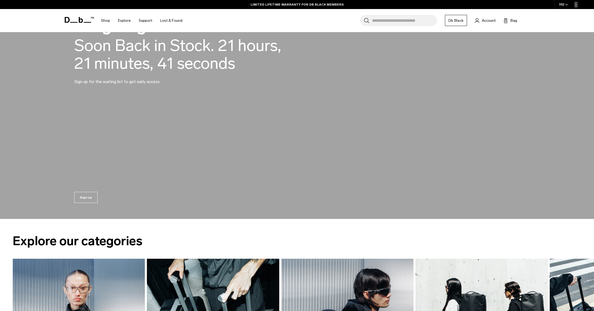
scroll to position [679, 0]
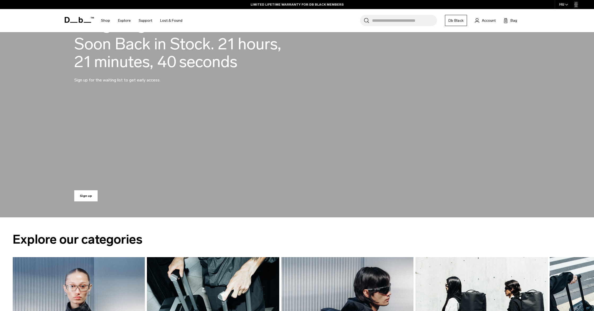
click at [92, 198] on link "Sign up" at bounding box center [85, 195] width 23 height 11
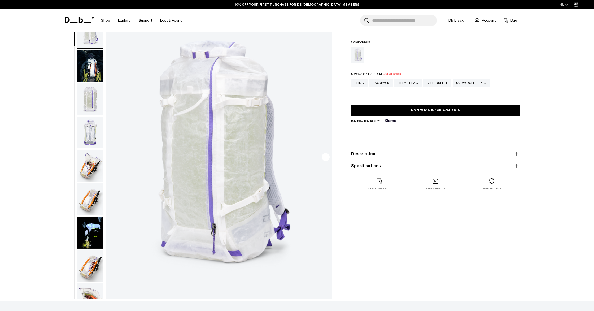
scroll to position [157, 0]
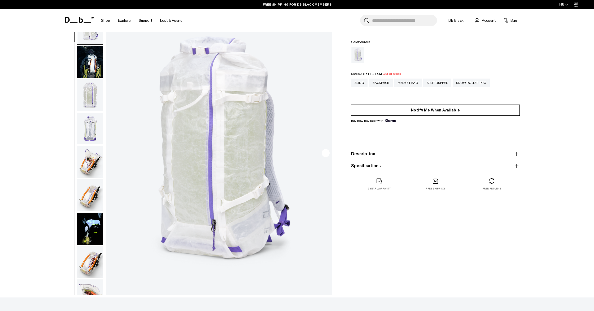
click at [460, 112] on button "Notify Me When Available" at bounding box center [435, 109] width 169 height 11
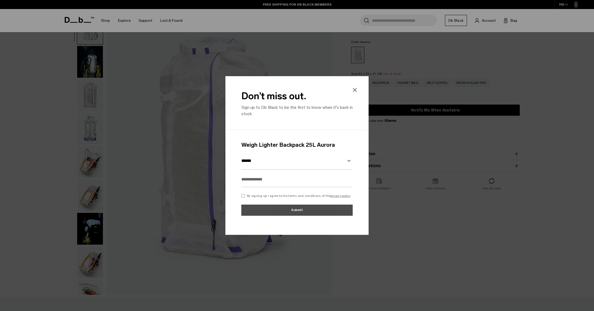
click at [346, 161] on select "******" at bounding box center [296, 160] width 111 height 17
click at [353, 91] on icon at bounding box center [355, 90] width 4 height 4
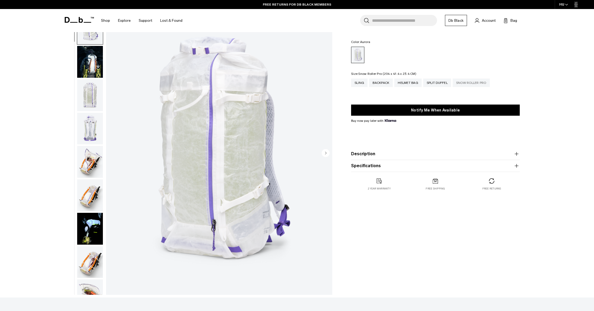
click at [464, 83] on div "Snow Roller Pro" at bounding box center [470, 82] width 37 height 8
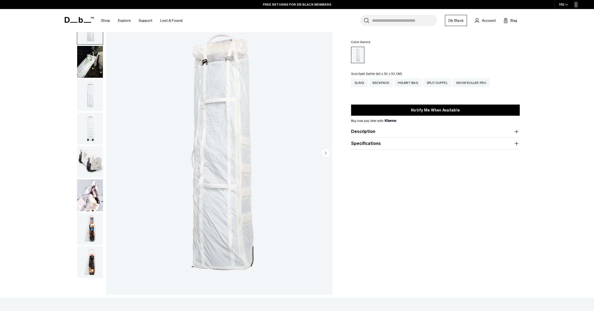
click at [438, 82] on div "Split Duffel" at bounding box center [437, 82] width 28 height 8
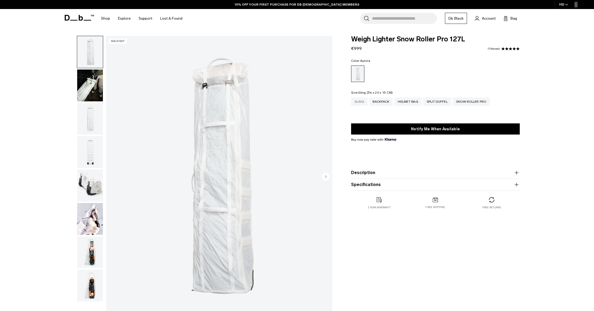
click at [360, 100] on div "Sling" at bounding box center [359, 101] width 16 height 8
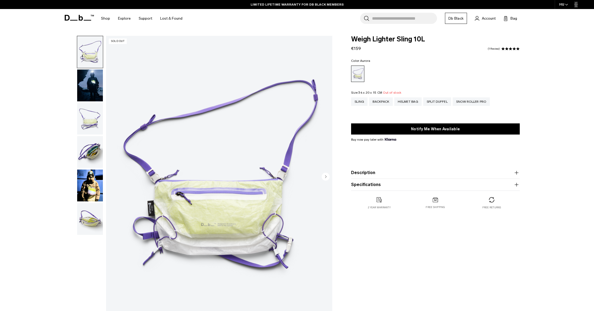
click at [76, 17] on icon at bounding box center [79, 18] width 29 height 6
